Goal: Find contact information: Find contact information

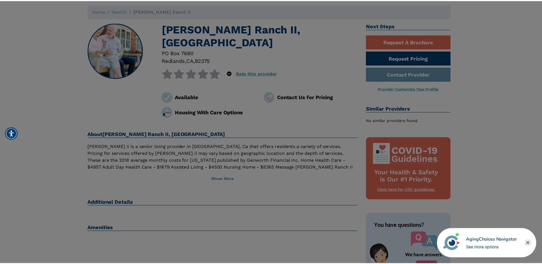
scroll to position [29, 0]
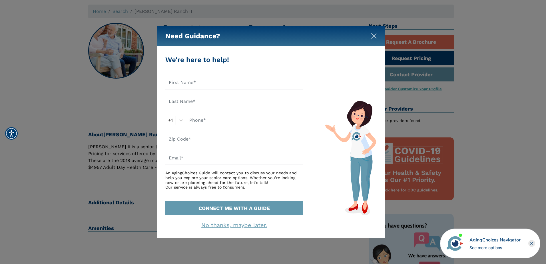
click at [373, 36] on img "Close" at bounding box center [374, 36] width 6 height 6
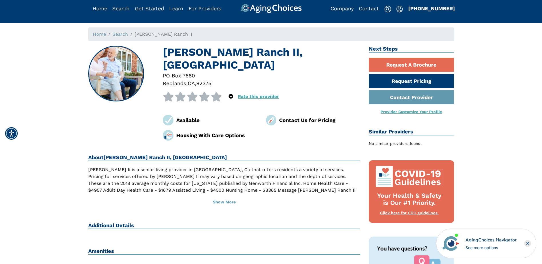
scroll to position [0, 0]
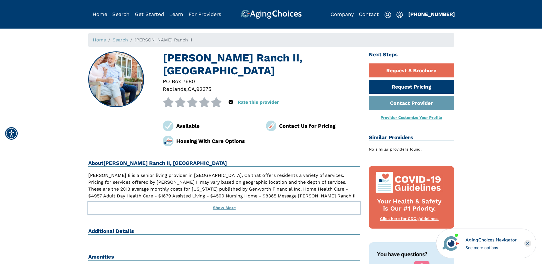
click at [219, 202] on button "Show More" at bounding box center [224, 208] width 272 height 13
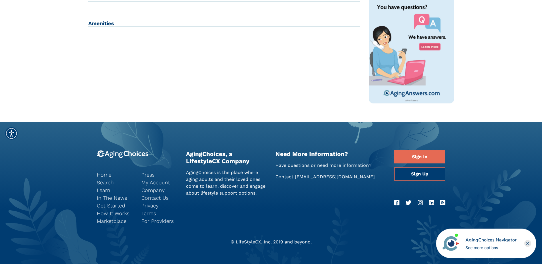
scroll to position [257, 0]
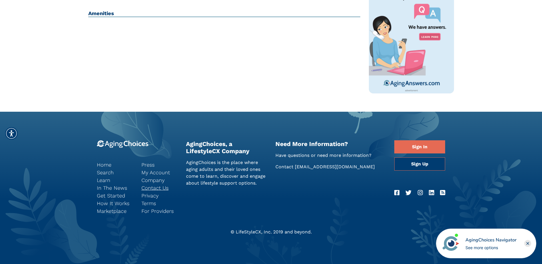
click at [159, 186] on link "Contact Us" at bounding box center [159, 188] width 36 height 8
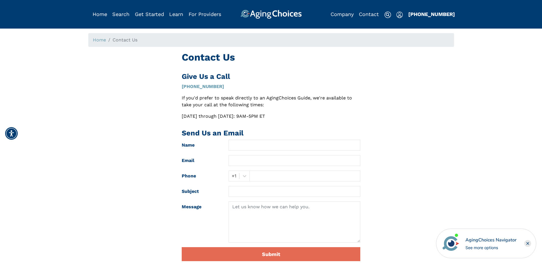
drag, startPoint x: 10, startPoint y: 1, endPoint x: 219, endPoint y: 88, distance: 226.5
click at [219, 88] on p "[PHONE_NUMBER]" at bounding box center [271, 86] width 179 height 7
drag, startPoint x: 219, startPoint y: 85, endPoint x: 178, endPoint y: 89, distance: 41.3
click at [178, 89] on div "Contact Us Give Us a Call (855) 490-0180 If you'd prefer to speak directly to a…" at bounding box center [270, 158] width 187 height 214
drag, startPoint x: 178, startPoint y: 89, endPoint x: 191, endPoint y: 89, distance: 13.5
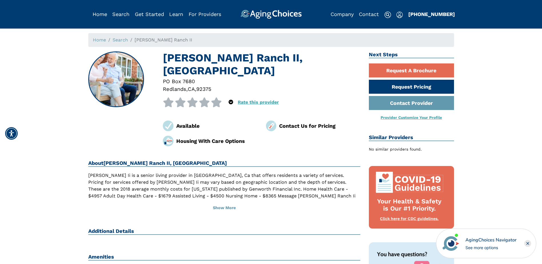
click at [199, 160] on h2 "About Christopher Ranch II, Redlands CA" at bounding box center [224, 163] width 272 height 7
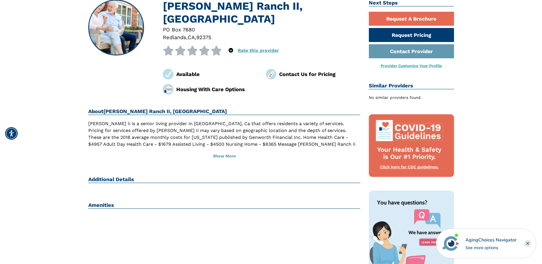
scroll to position [57, 0]
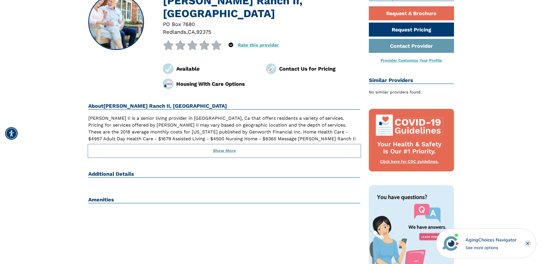
click at [224, 145] on button "Show More" at bounding box center [224, 151] width 272 height 13
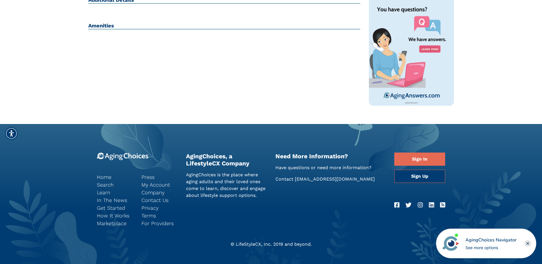
scroll to position [257, 0]
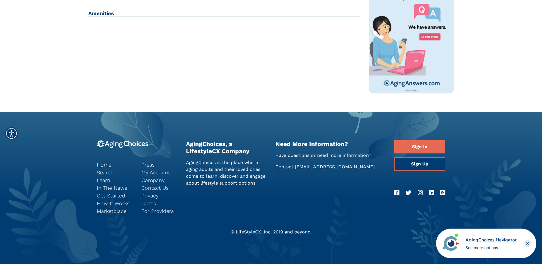
click at [102, 164] on link "Home" at bounding box center [115, 165] width 36 height 8
